Goal: Task Accomplishment & Management: Manage account settings

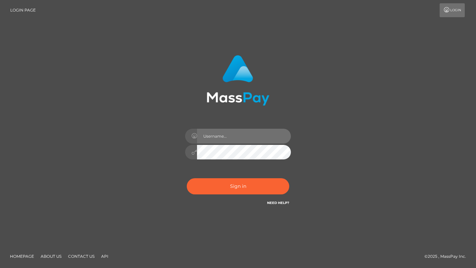
click at [217, 136] on input "text" at bounding box center [244, 136] width 94 height 15
type input "[EMAIL_ADDRESS][DOMAIN_NAME]"
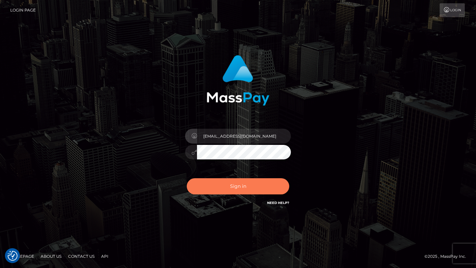
click at [258, 189] on button "Sign in" at bounding box center [238, 186] width 102 height 16
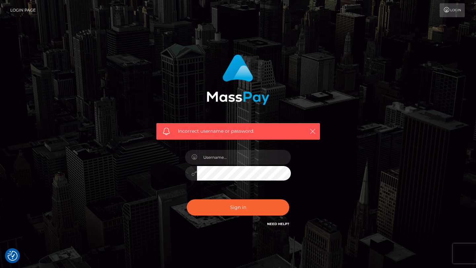
click at [315, 132] on icon "button" at bounding box center [312, 131] width 7 height 7
click at [314, 132] on icon "button" at bounding box center [312, 131] width 7 height 7
click at [312, 131] on icon "button" at bounding box center [312, 131] width 7 height 7
